Goal: Task Accomplishment & Management: Complete application form

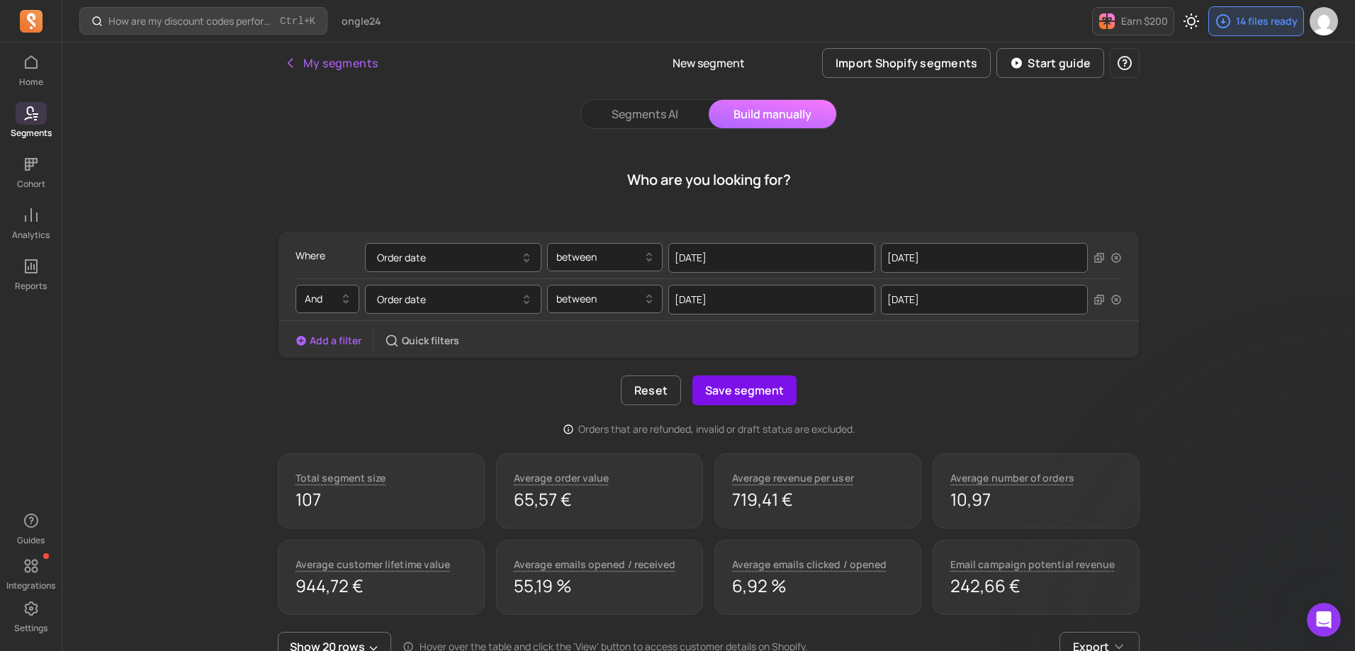
click at [717, 390] on button "Save segment" at bounding box center [744, 391] width 104 height 30
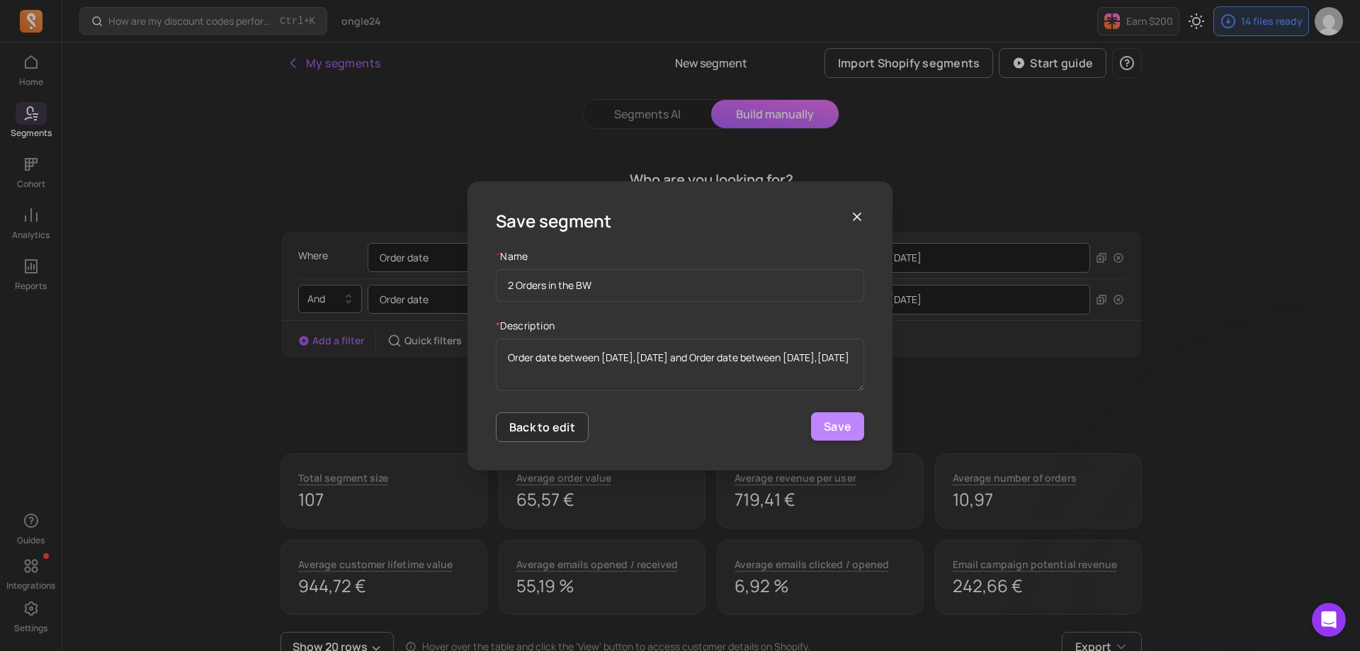
type input "2 Orders in the BW"
click at [835, 424] on button "Save" at bounding box center [837, 426] width 53 height 28
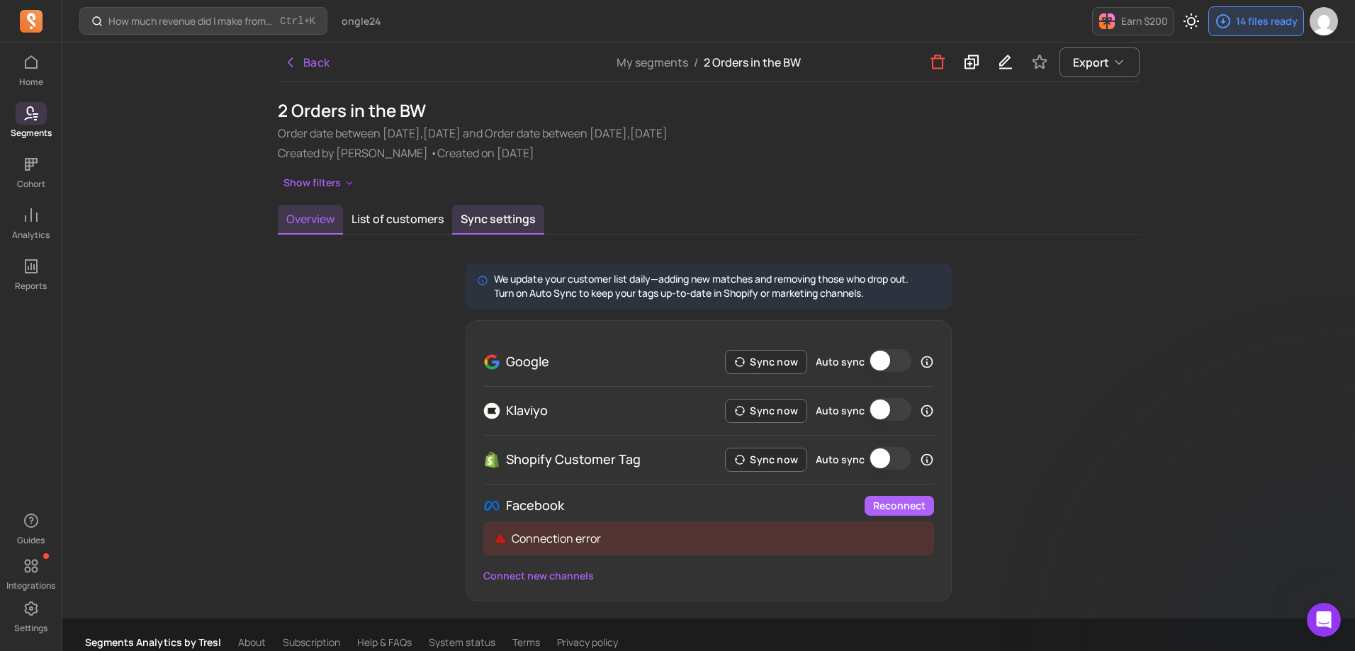
click at [286, 210] on button "Overview" at bounding box center [310, 220] width 65 height 30
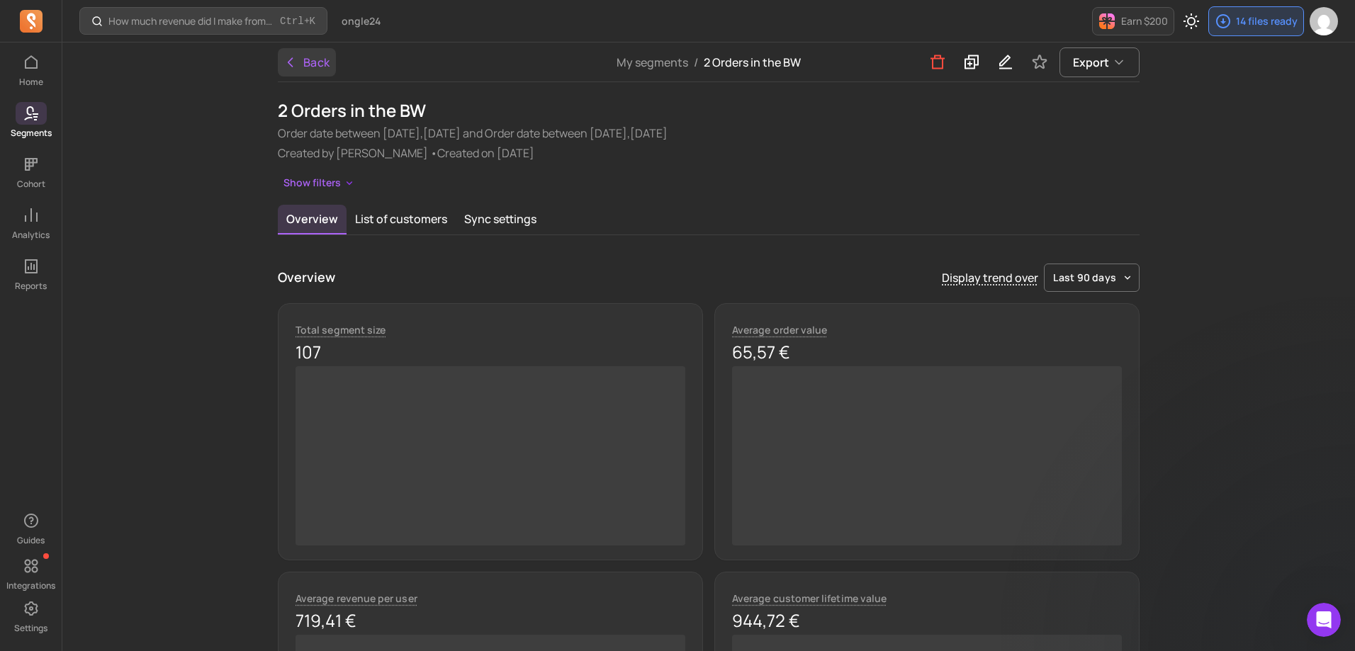
click at [291, 62] on icon "button" at bounding box center [290, 62] width 14 height 14
